Goal: Consume media (video, audio): Consume media (video, audio)

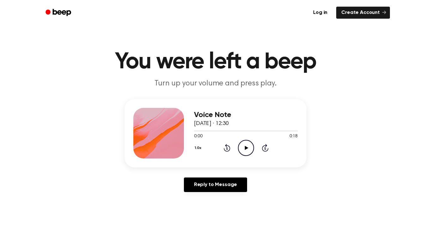
click at [251, 150] on icon "Play Audio" at bounding box center [246, 148] width 16 height 16
click at [246, 144] on icon "Play Audio" at bounding box center [246, 148] width 16 height 16
click at [156, 136] on div at bounding box center [158, 133] width 51 height 51
click at [73, 12] on link "Beep" at bounding box center [59, 13] width 36 height 12
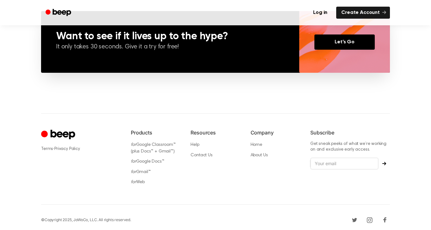
scroll to position [486, 0]
